Goal: Find specific page/section

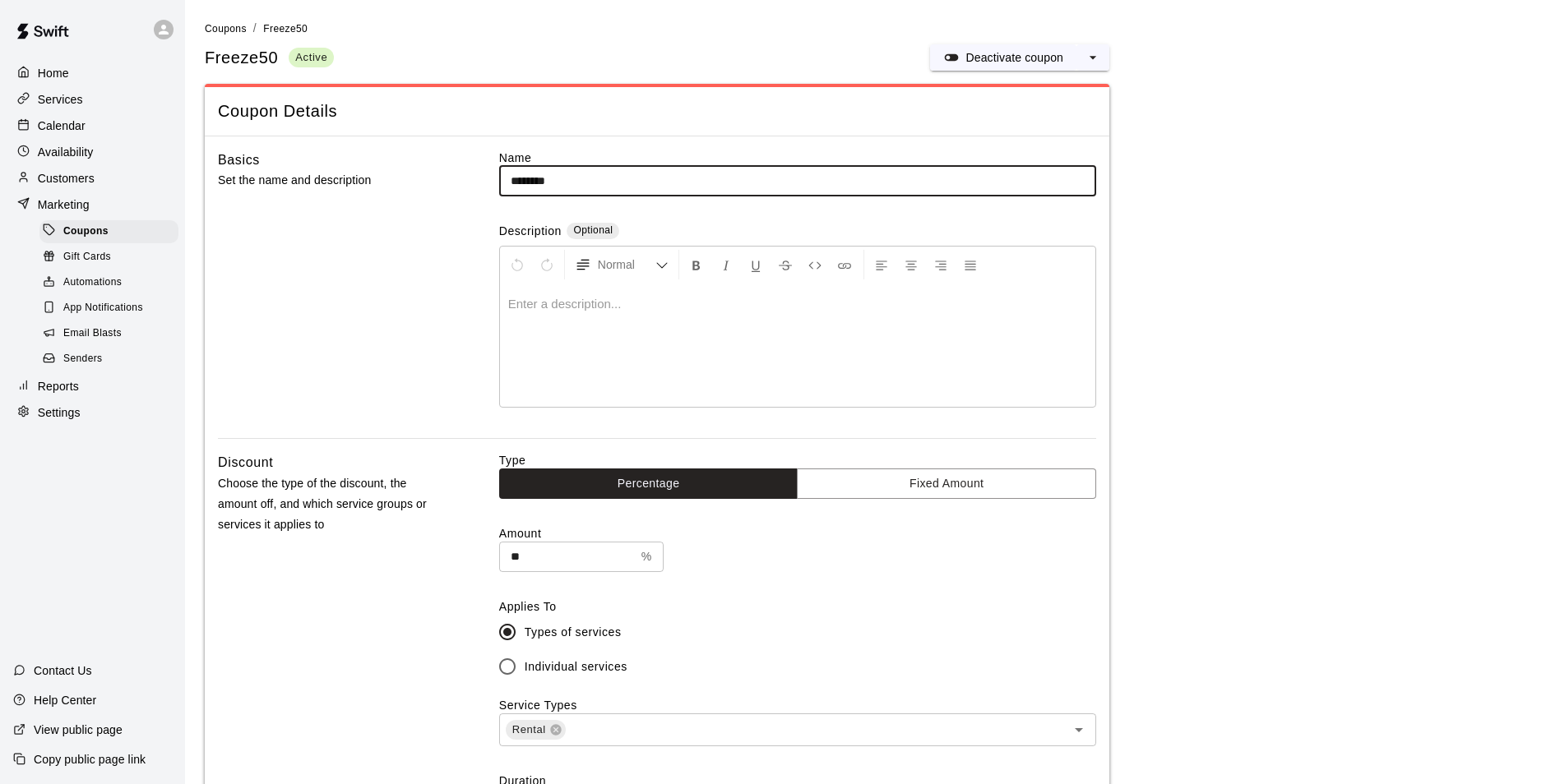
scroll to position [329, 0]
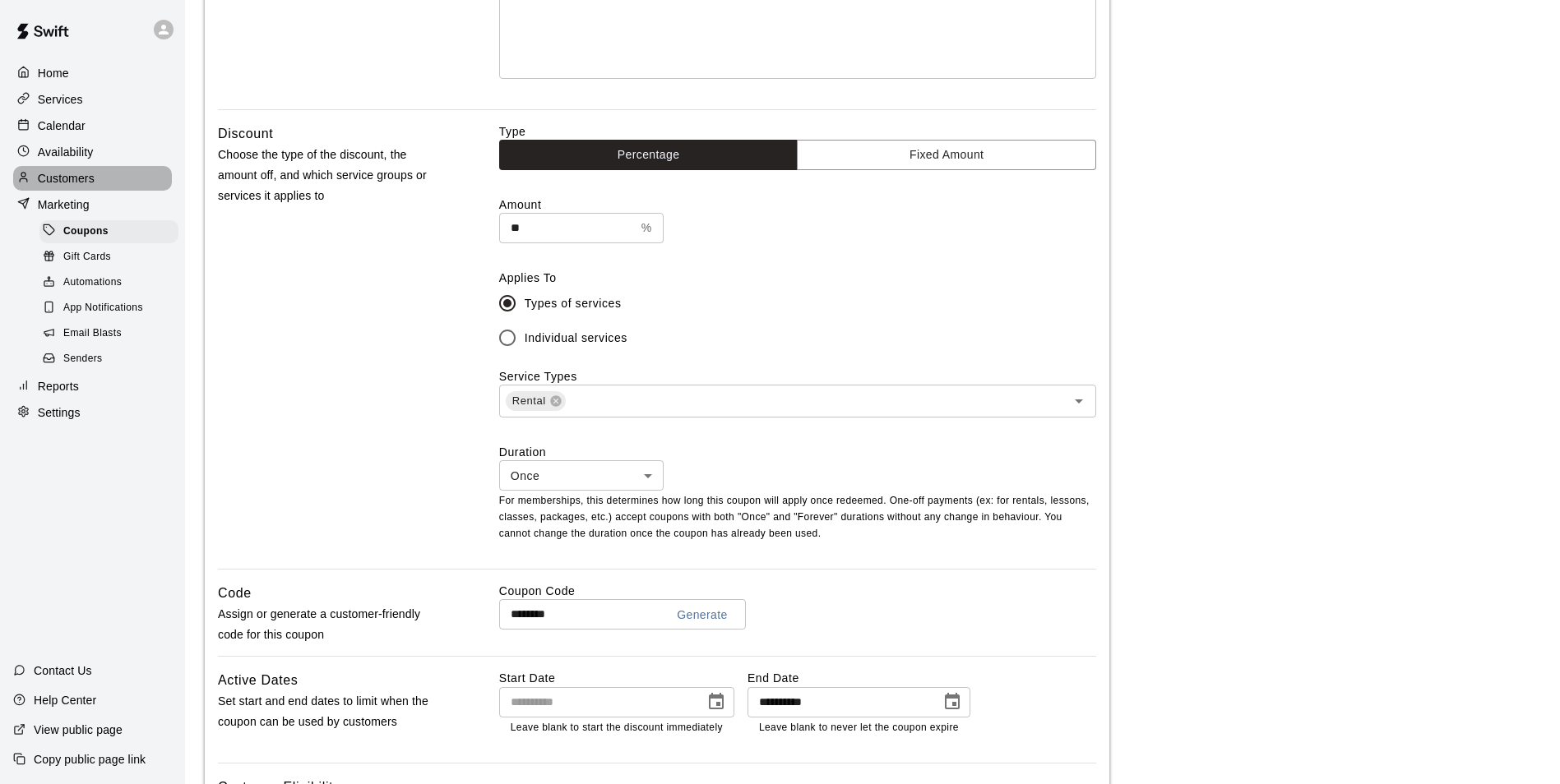
click at [67, 182] on p "Customers" at bounding box center [67, 178] width 57 height 17
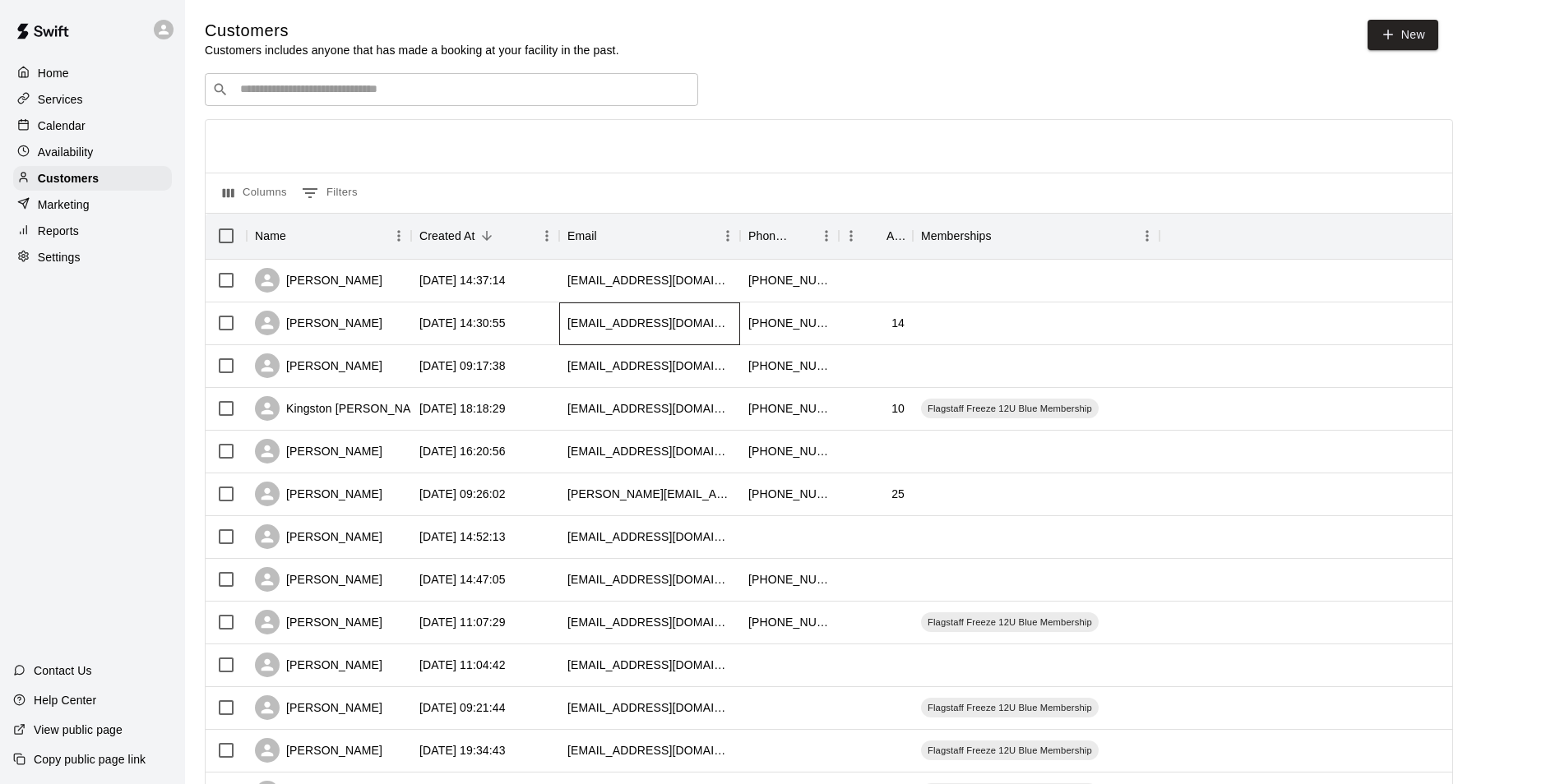
click at [559, 329] on div "[EMAIL_ADDRESS][DOMAIN_NAME]" at bounding box center [649, 324] width 181 height 43
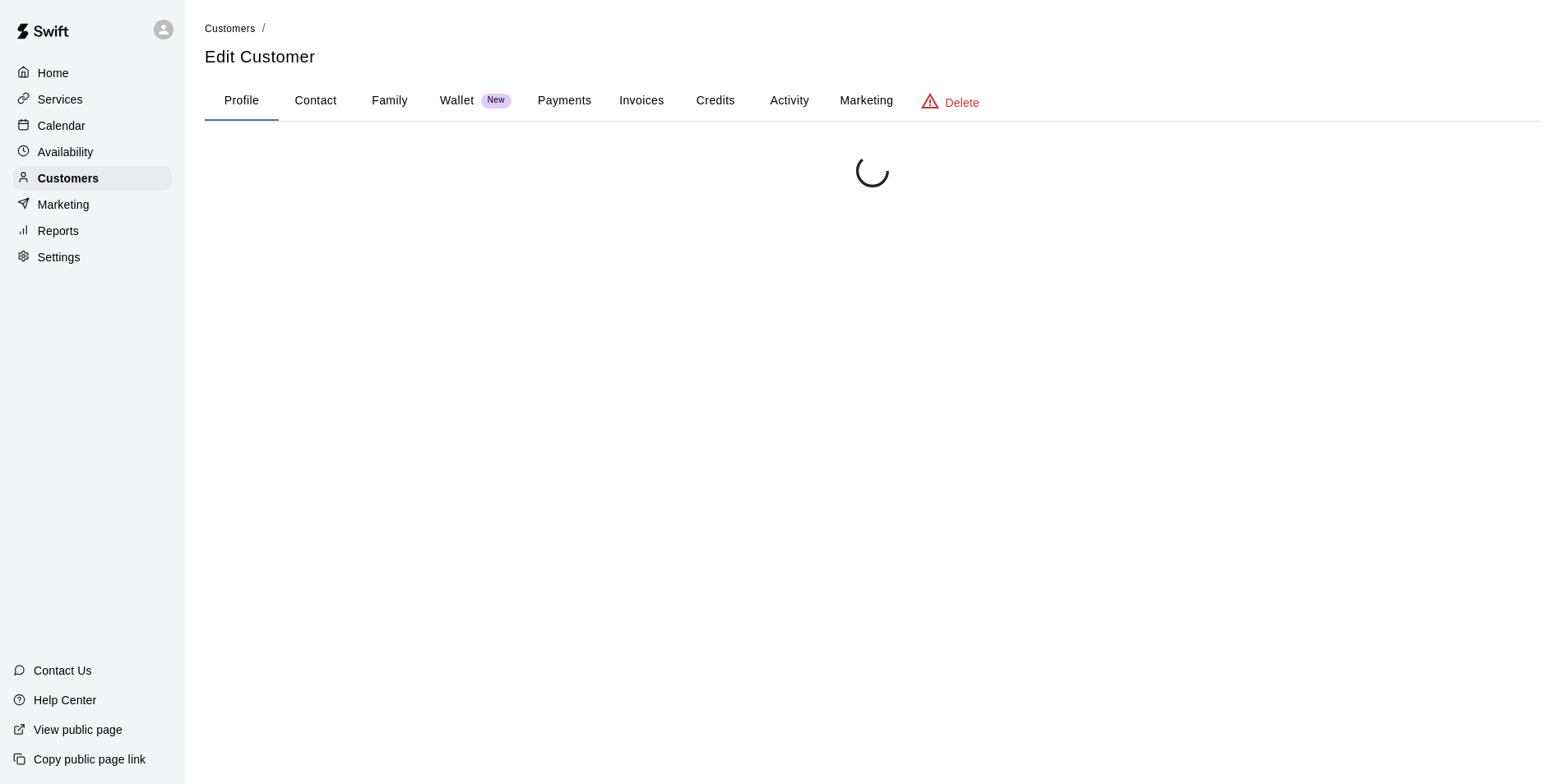
click at [559, 329] on div at bounding box center [873, 546] width 1336 height 784
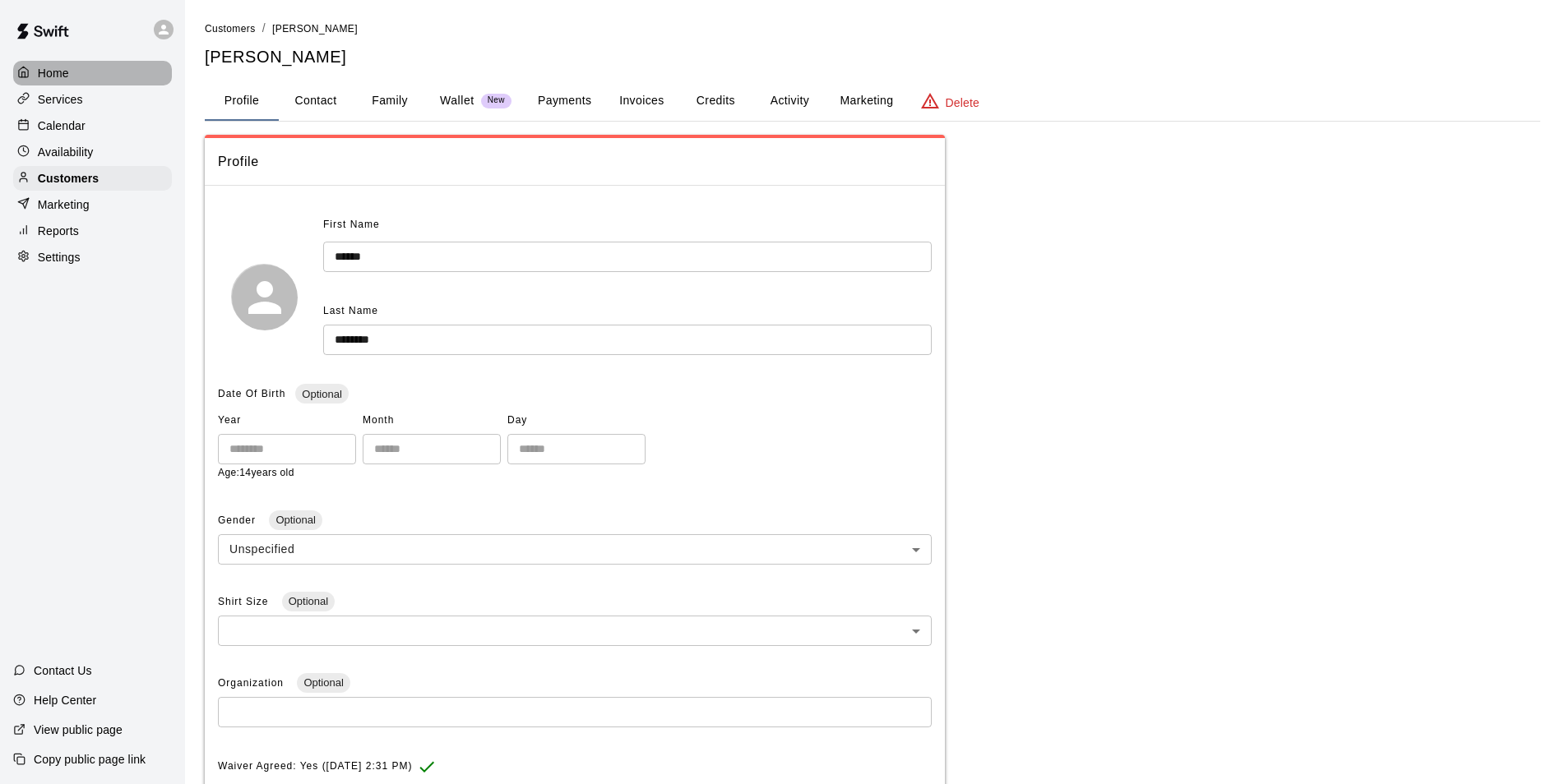
click at [63, 80] on p "Home" at bounding box center [54, 72] width 31 height 17
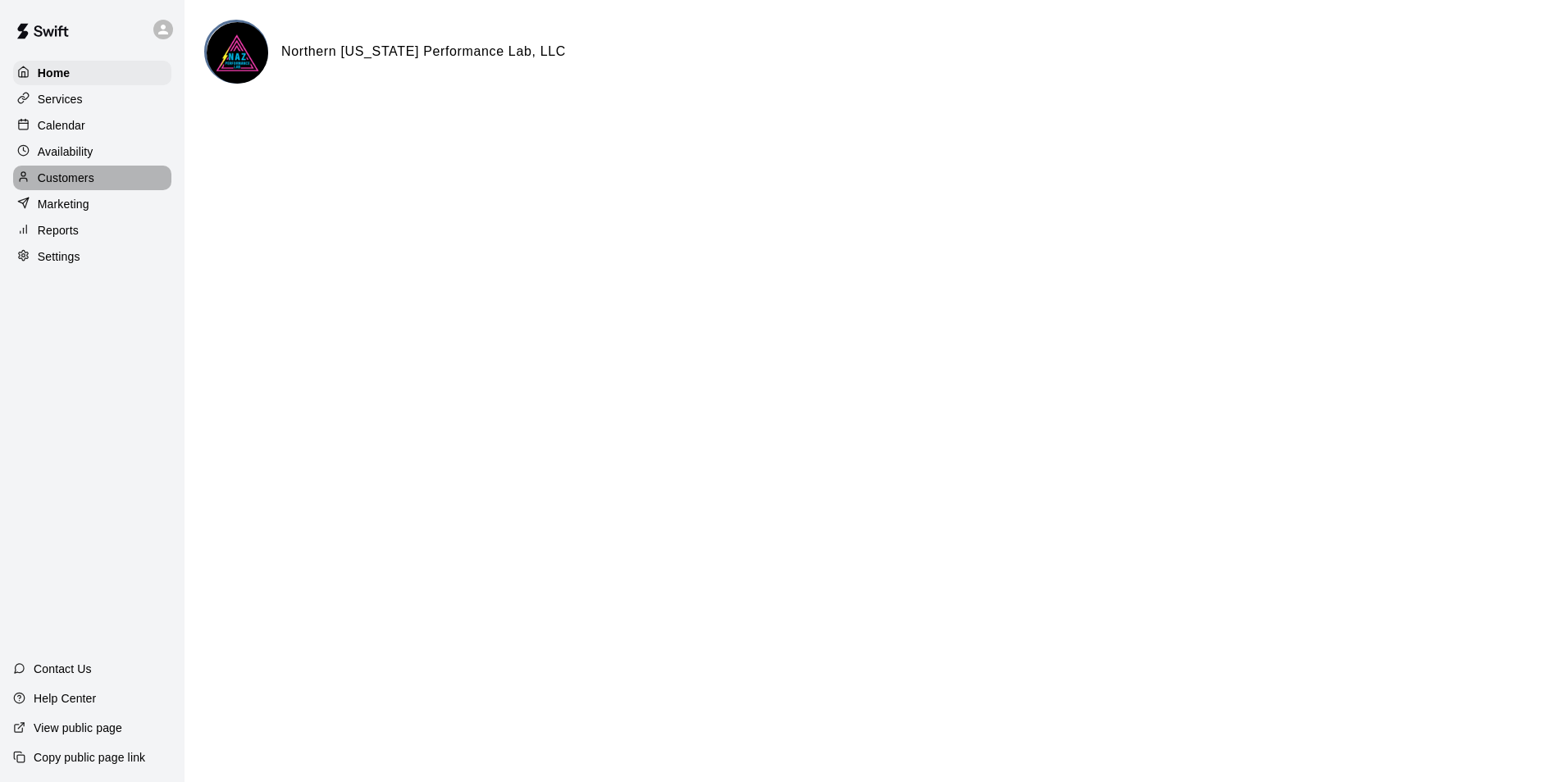
click at [64, 176] on p "Customers" at bounding box center [66, 178] width 57 height 17
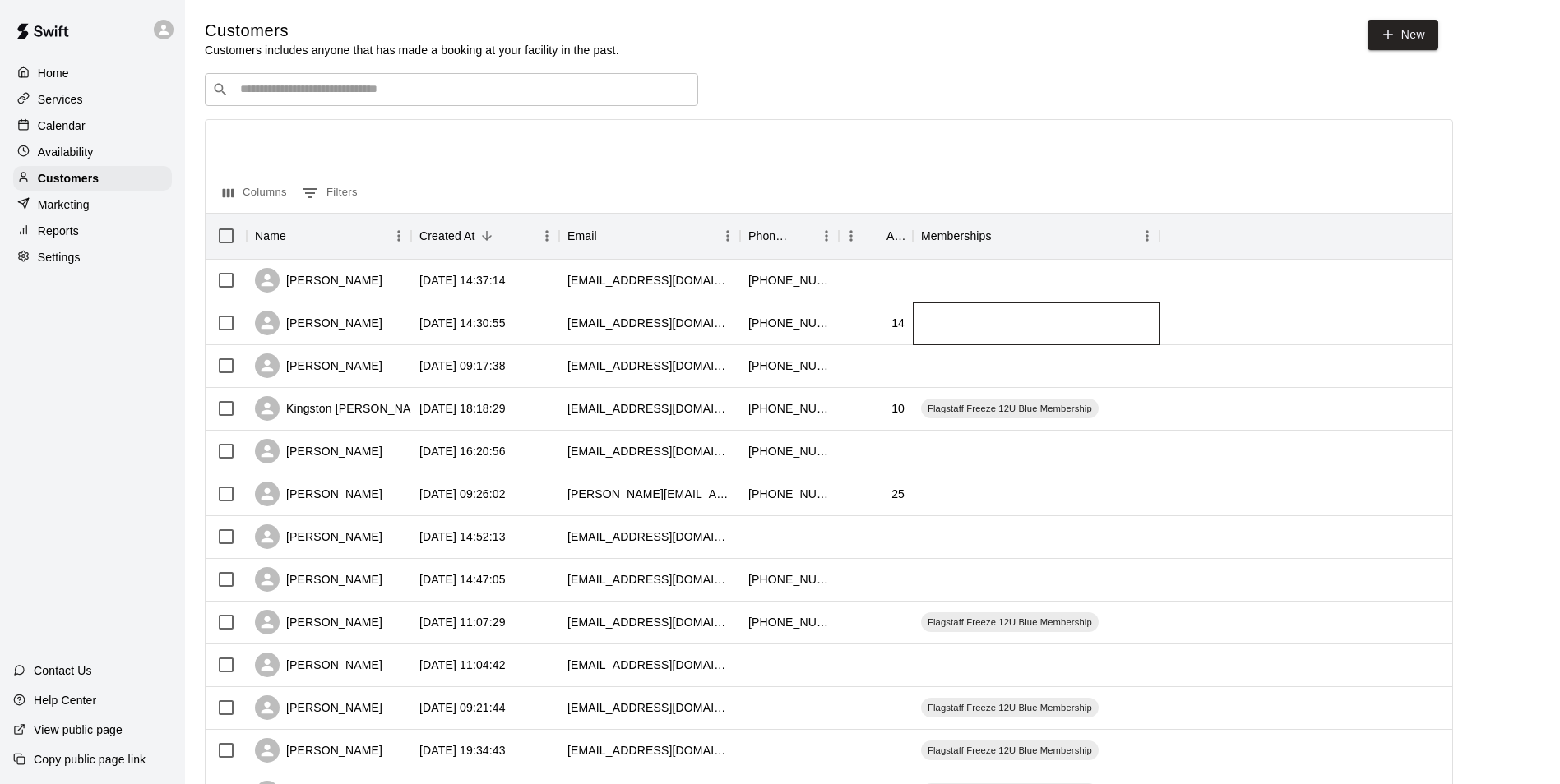
click at [1010, 324] on div at bounding box center [1036, 324] width 247 height 43
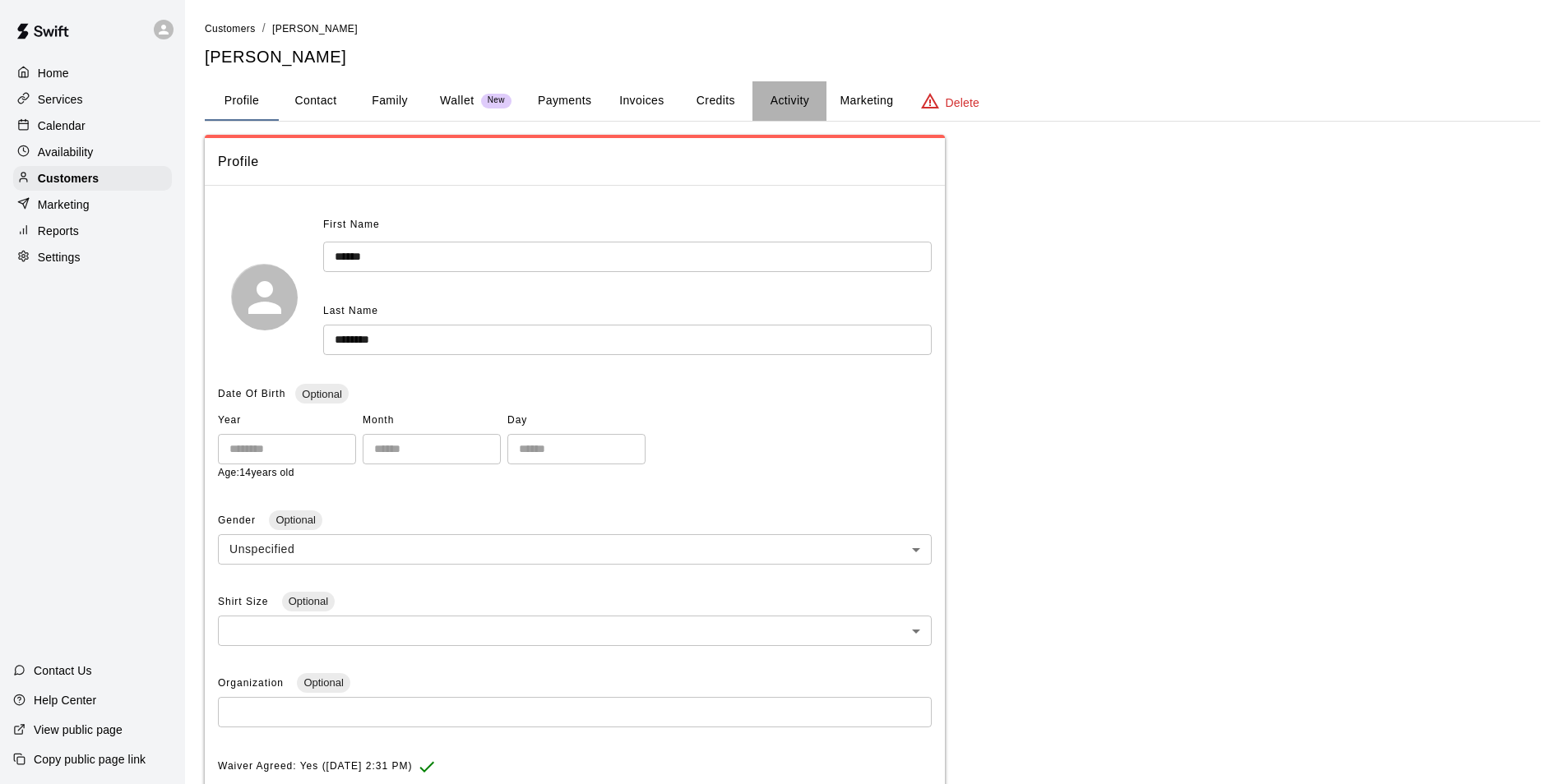
click at [771, 100] on button "Activity" at bounding box center [790, 101] width 74 height 39
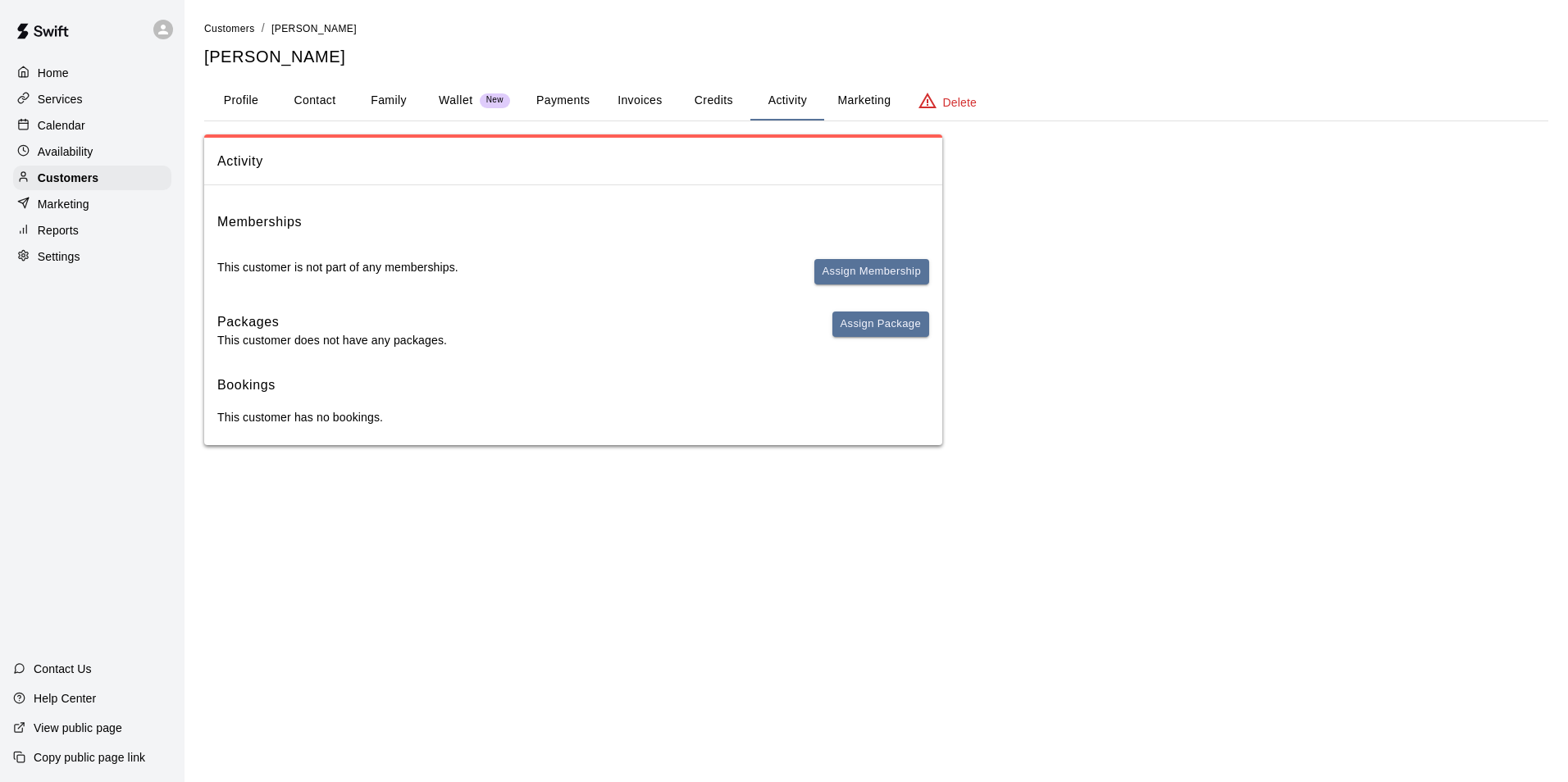
click at [1286, 177] on div "Activity Memberships This customer is not part of any memberships. Assign Membe…" at bounding box center [876, 290] width 1344 height 310
